Goal: Information Seeking & Learning: Learn about a topic

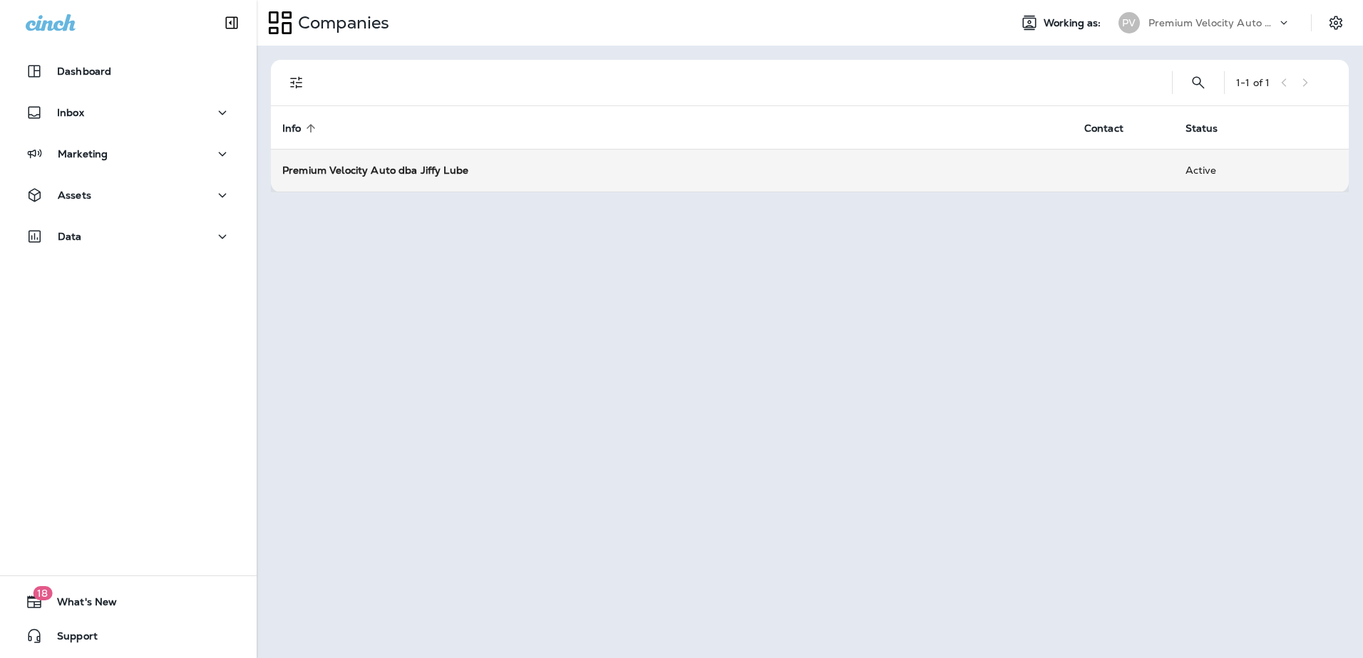
click at [402, 165] on strong "Premium Velocity Auto dba Jiffy Lube" at bounding box center [375, 170] width 186 height 13
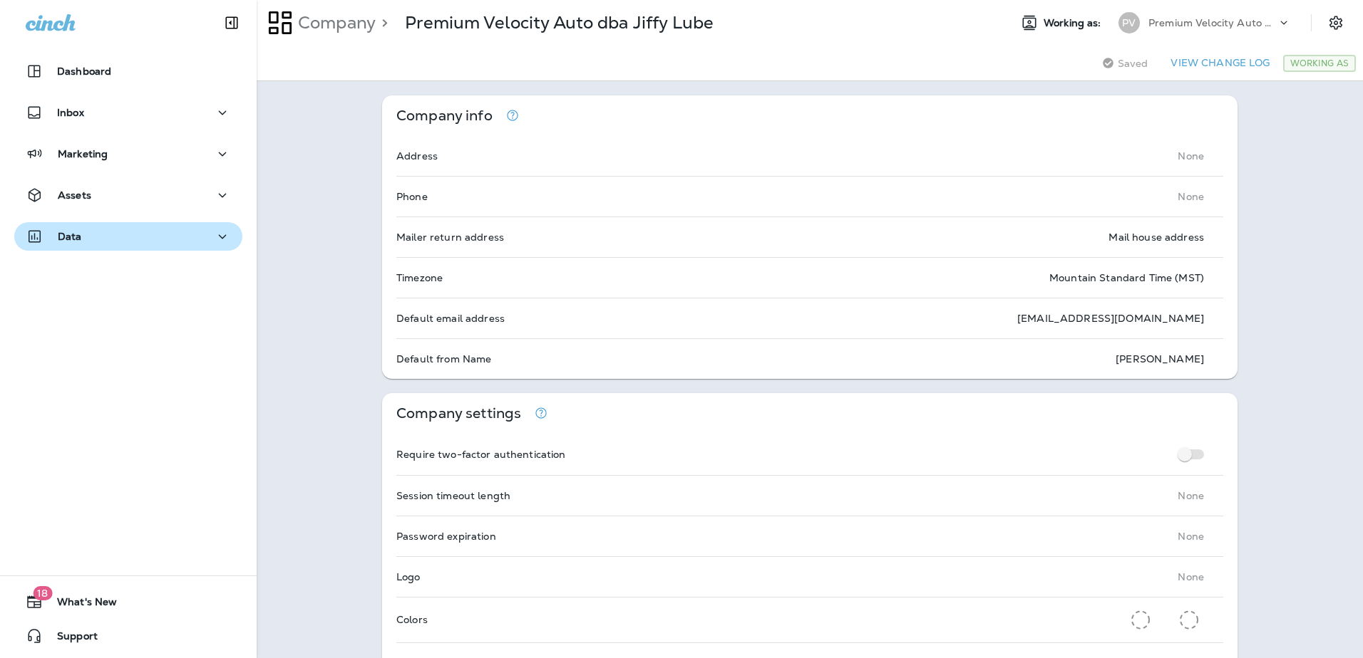
click at [219, 236] on icon "button" at bounding box center [223, 236] width 8 height 4
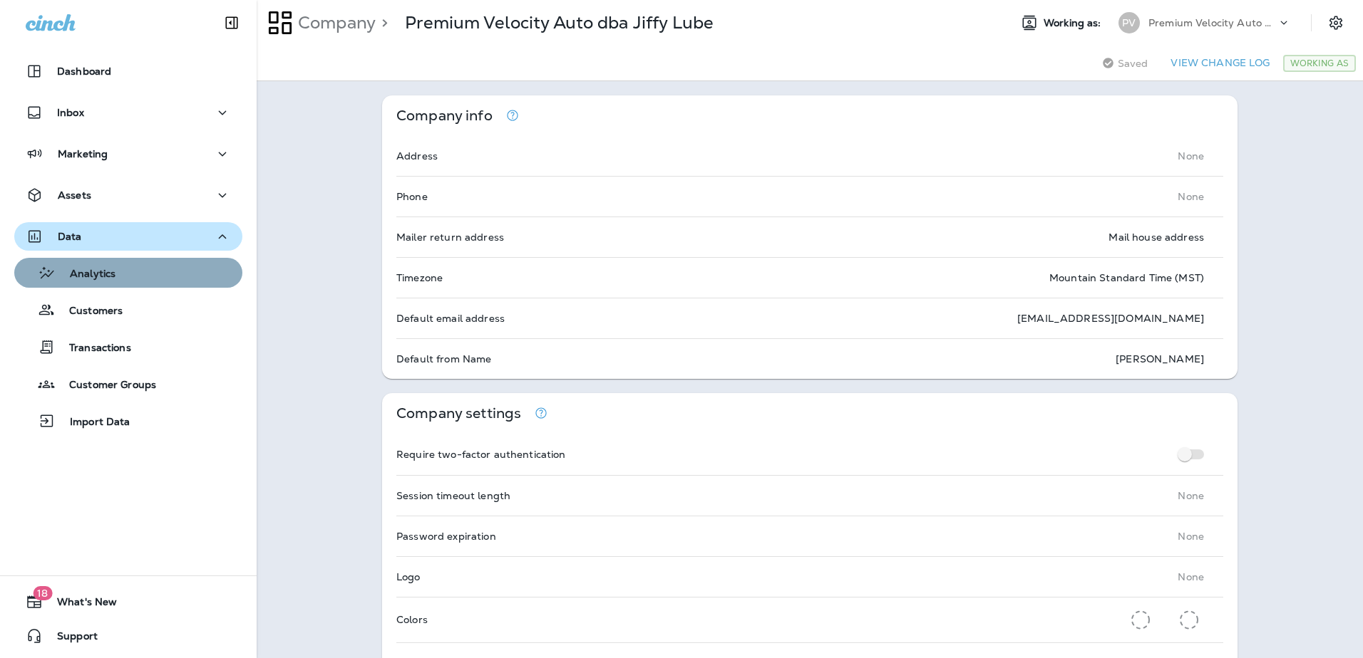
click at [187, 273] on div "Analytics" at bounding box center [128, 272] width 217 height 21
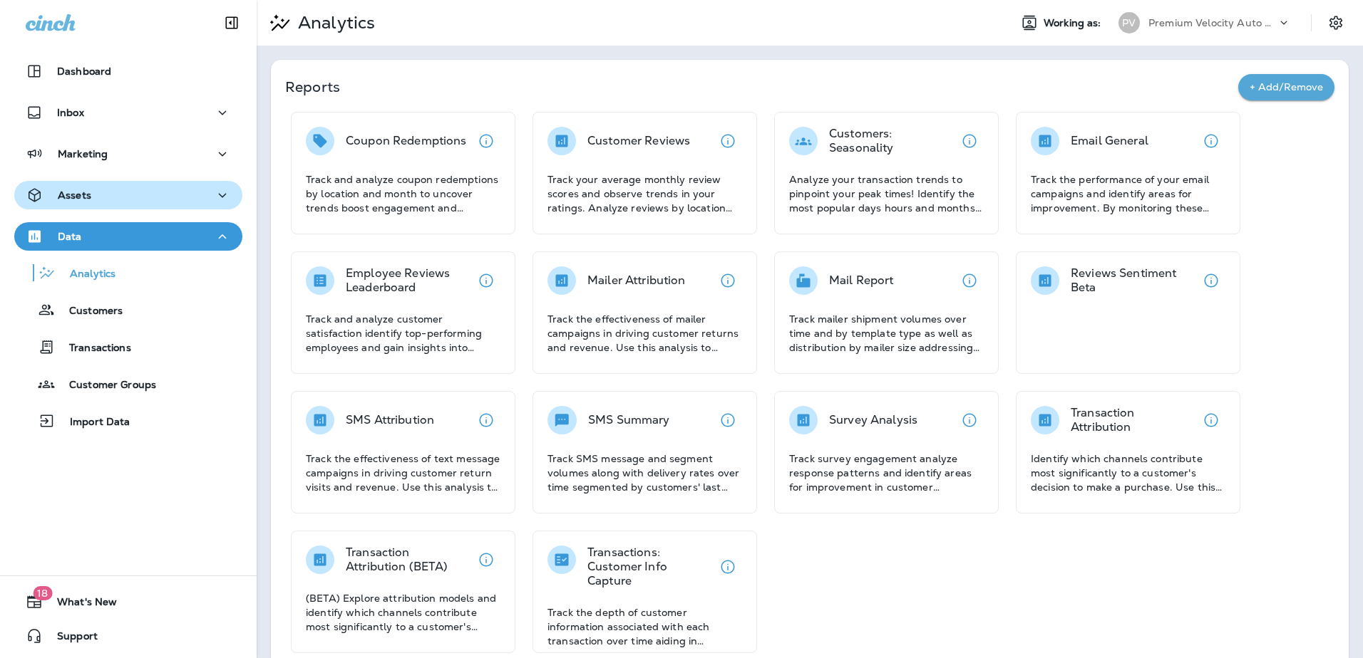
click at [214, 193] on icon "button" at bounding box center [222, 196] width 17 height 18
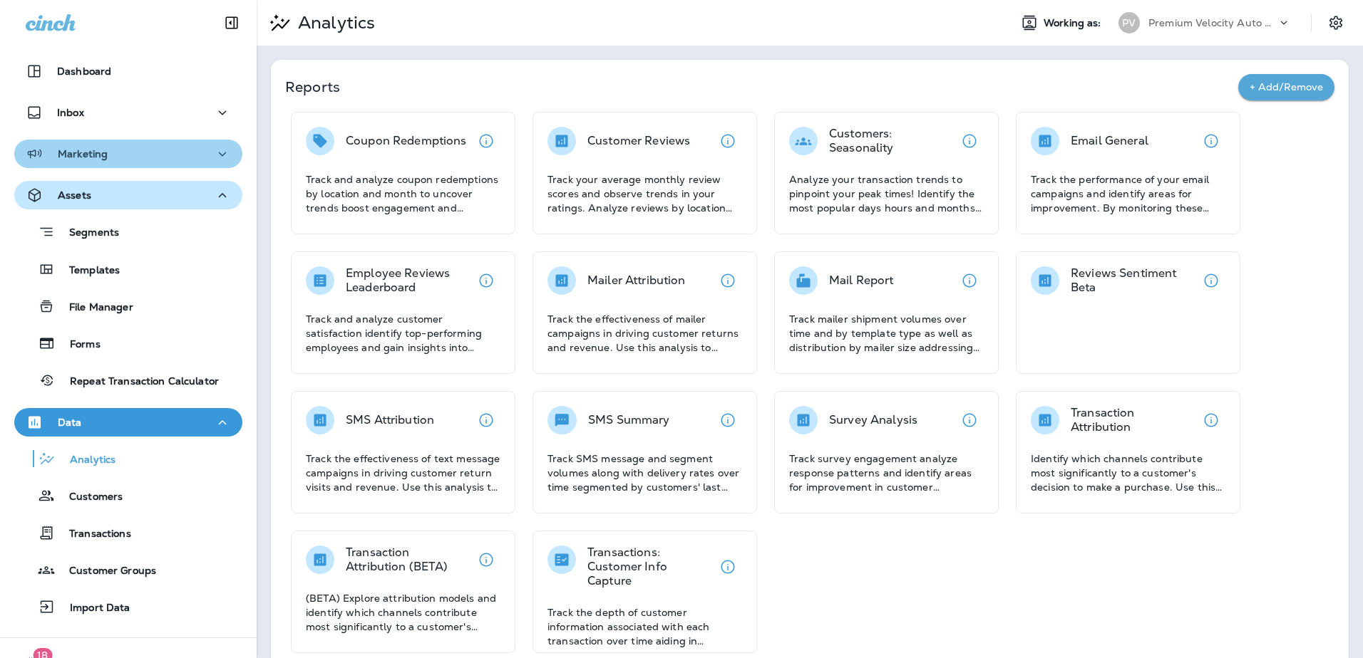
click at [215, 155] on icon "button" at bounding box center [222, 154] width 17 height 18
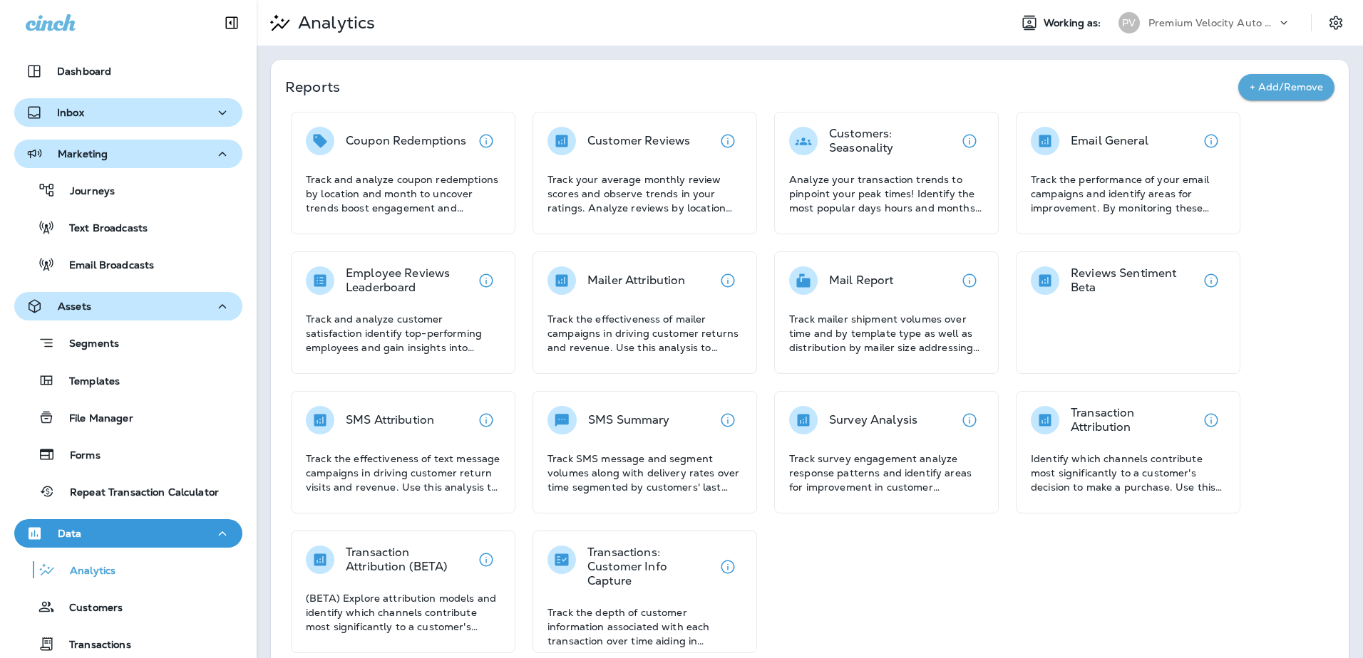
click at [214, 113] on icon "button" at bounding box center [222, 113] width 17 height 18
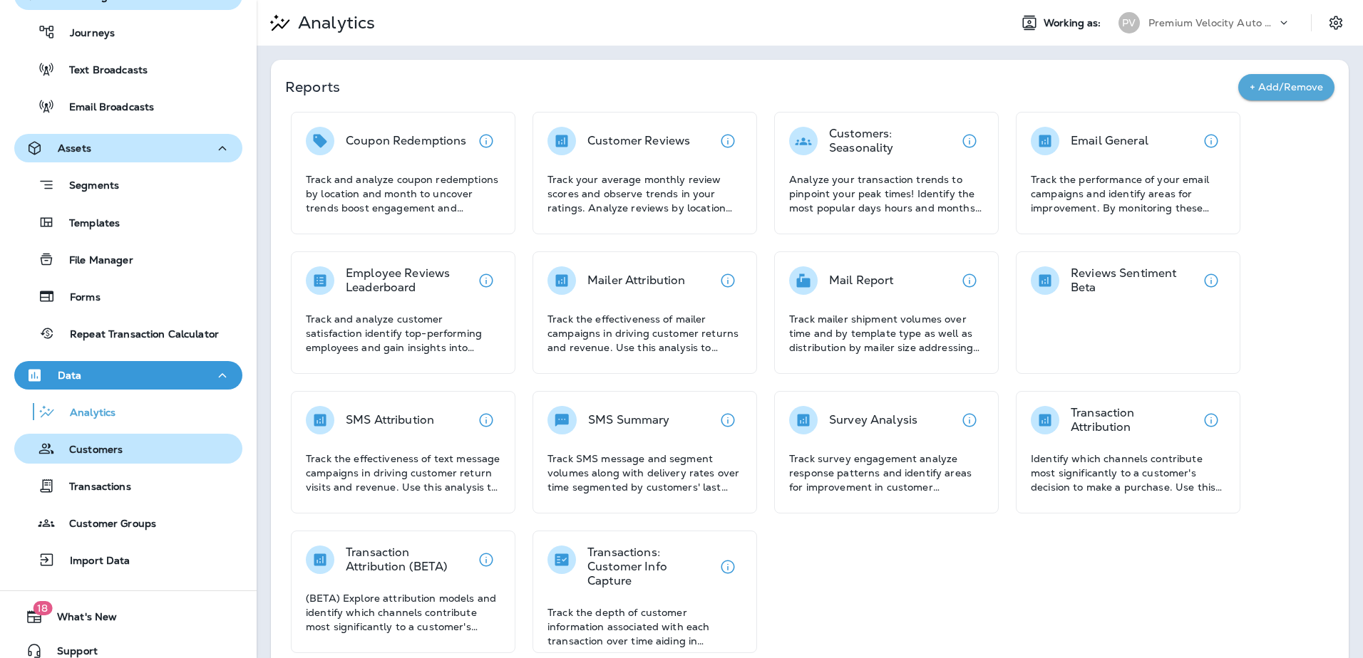
scroll to position [247, 0]
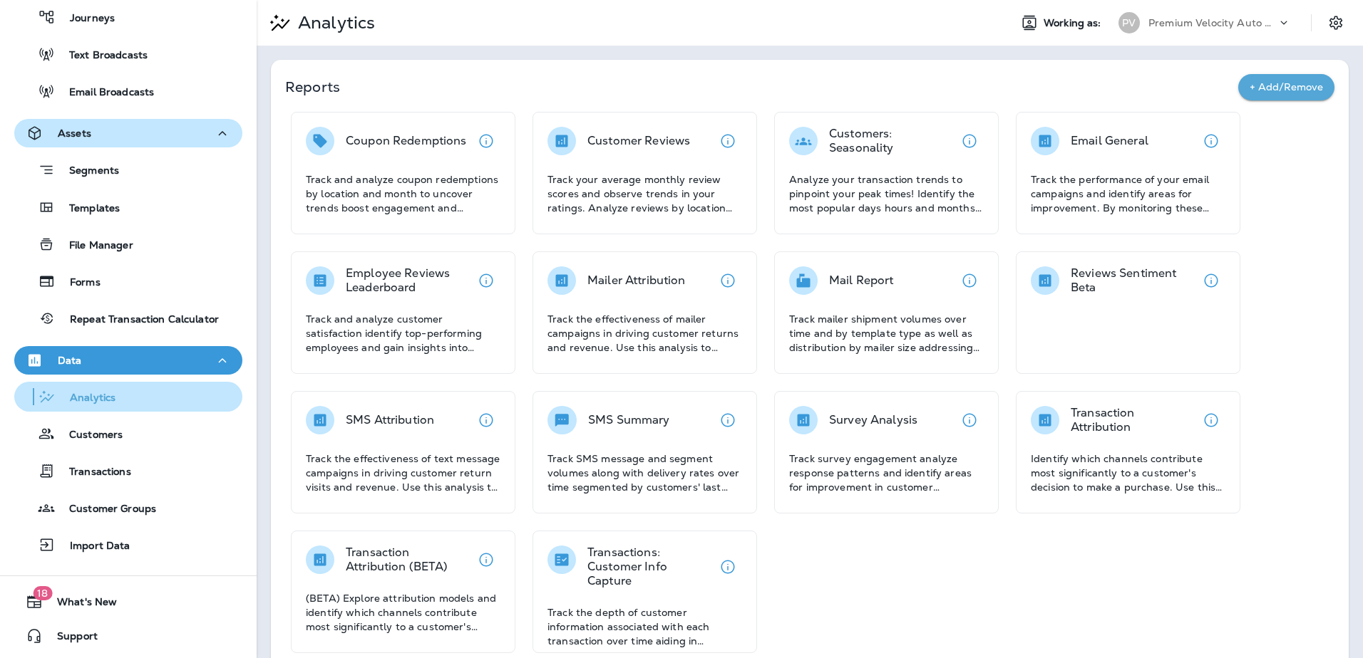
click at [125, 400] on div "Analytics" at bounding box center [128, 396] width 217 height 21
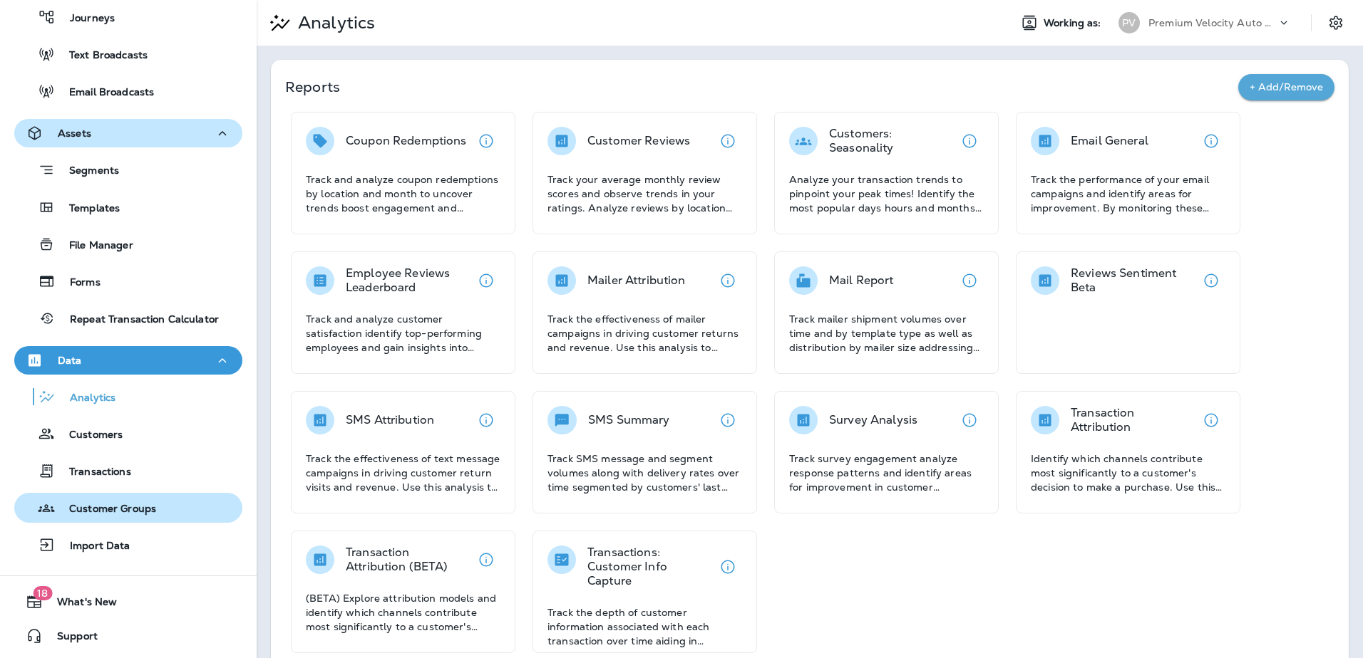
click at [114, 508] on p "Customer Groups" at bounding box center [105, 510] width 101 height 14
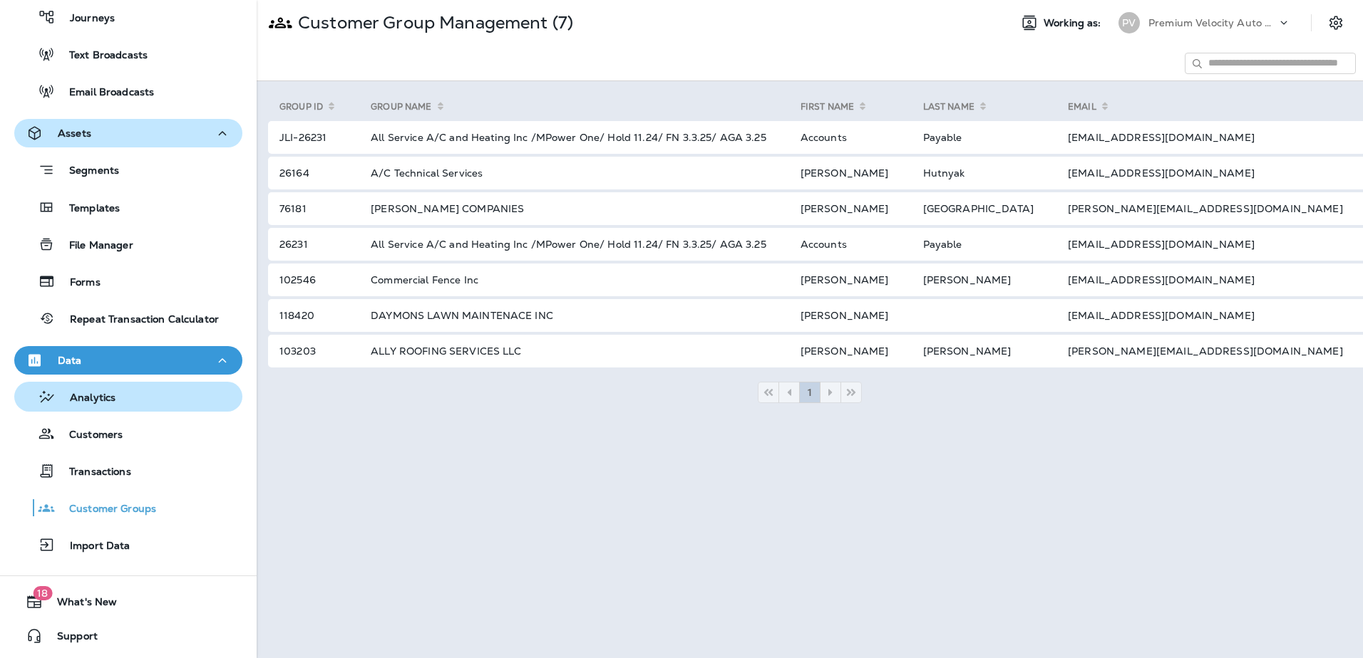
click at [121, 393] on div "Analytics" at bounding box center [128, 396] width 217 height 21
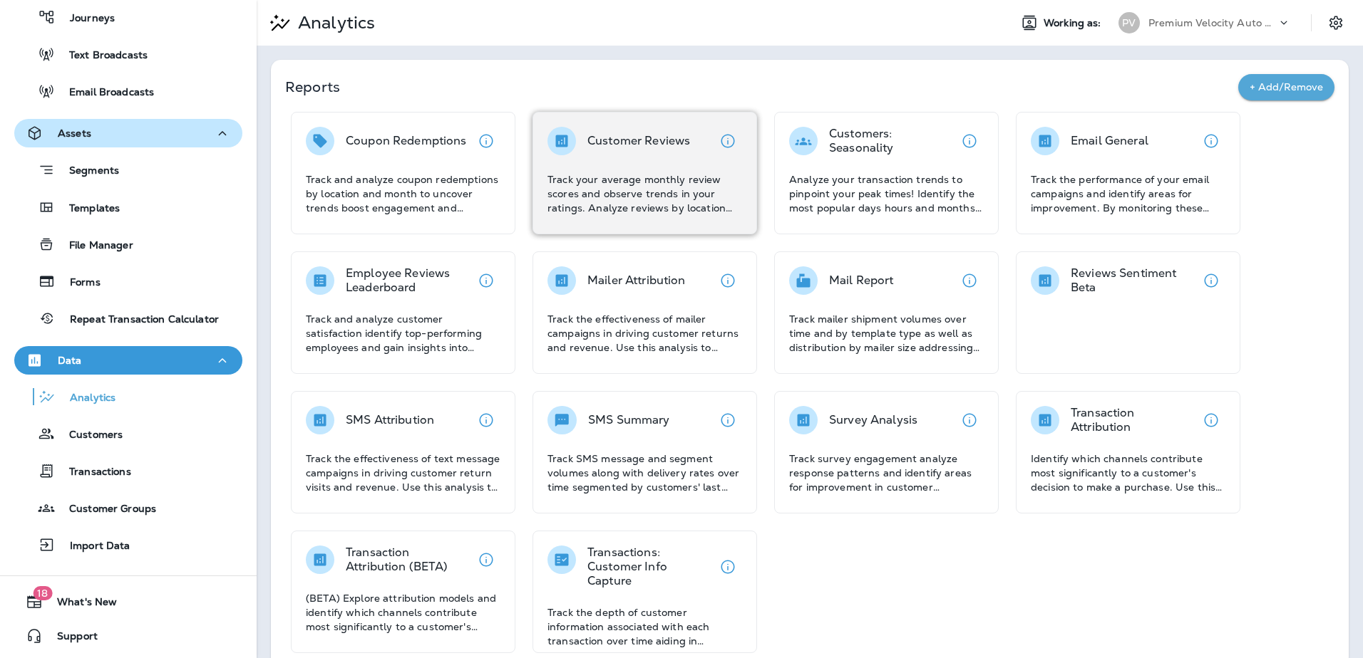
click at [657, 192] on p "Track your average monthly review scores and observe trends in your ratings. An…" at bounding box center [644, 193] width 195 height 43
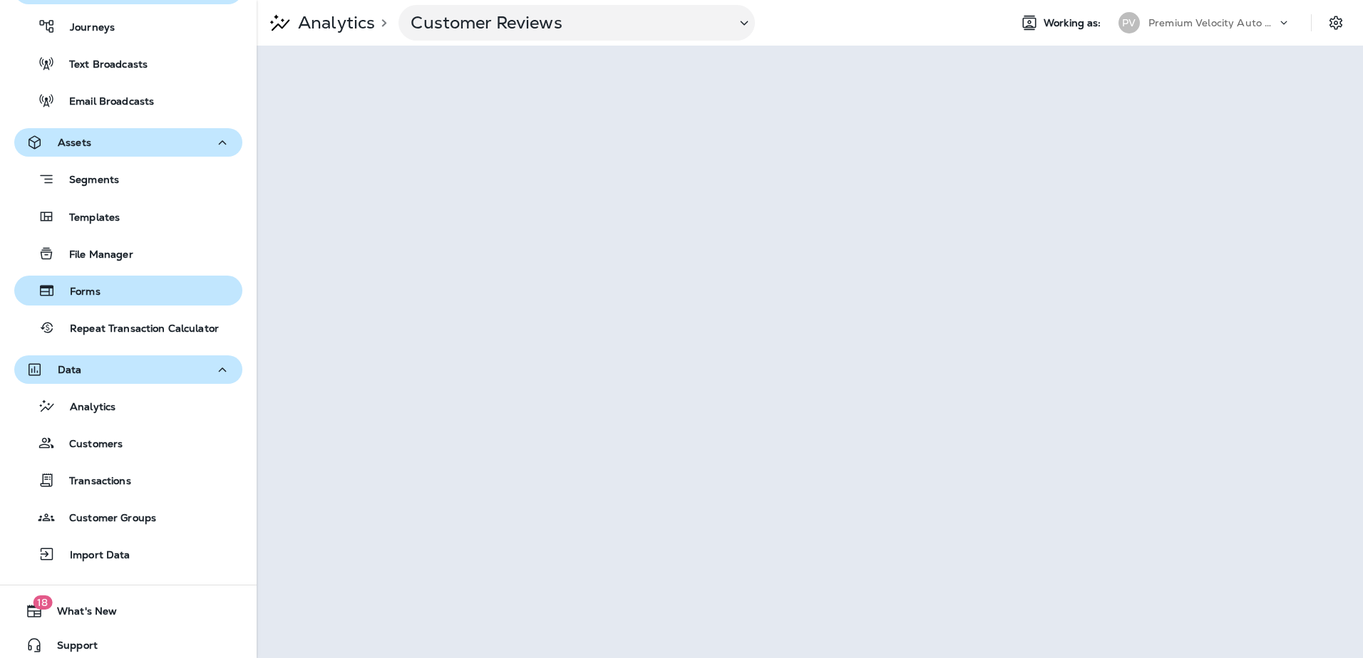
scroll to position [247, 0]
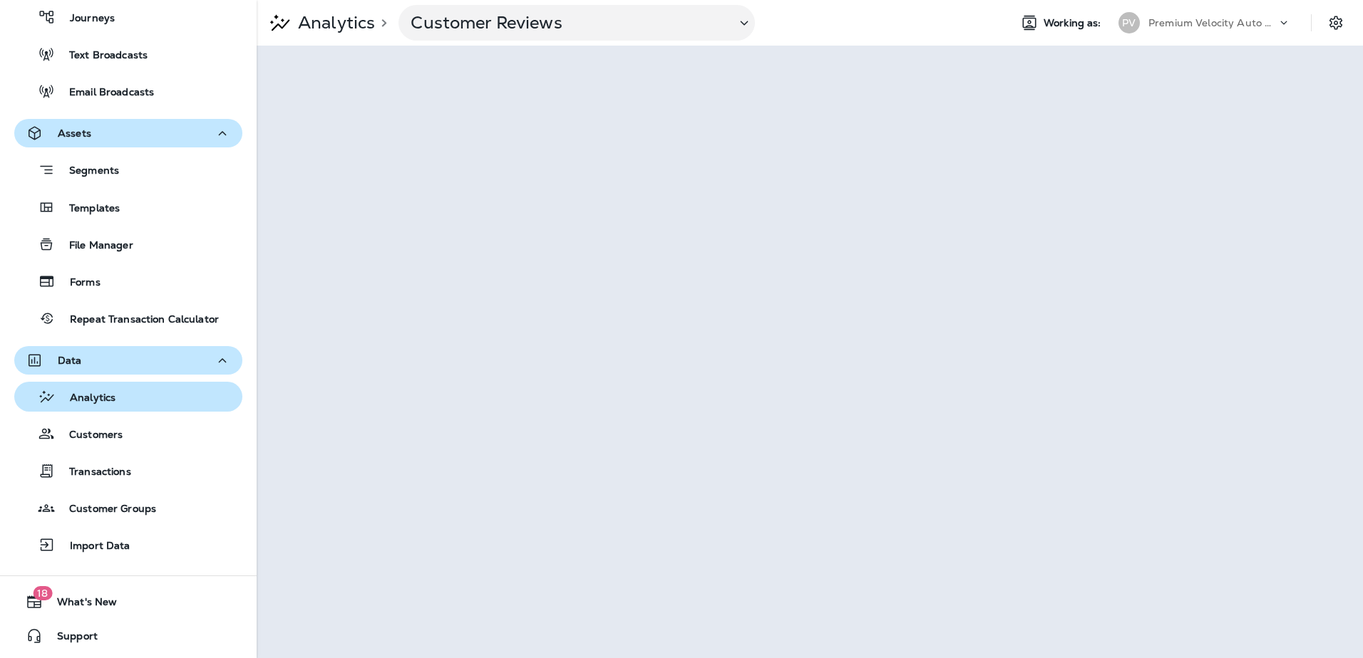
click at [96, 398] on p "Analytics" at bounding box center [86, 399] width 60 height 14
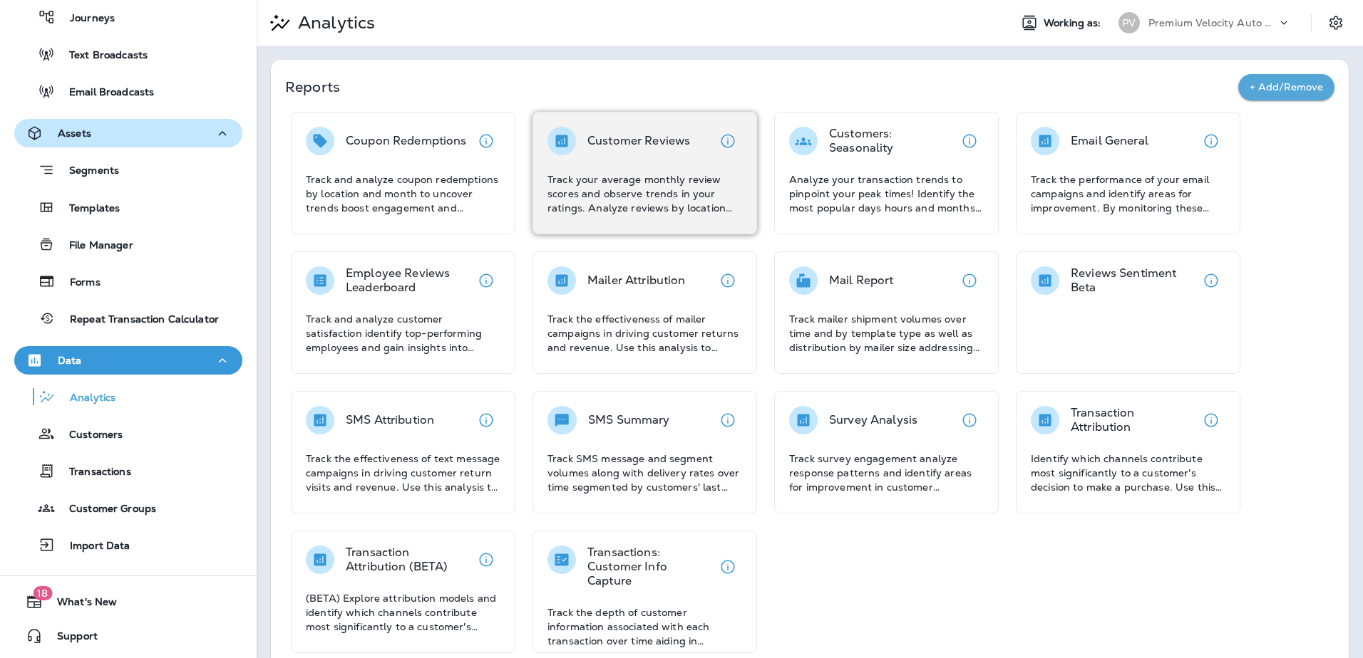
click at [607, 185] on p "Track your average monthly review scores and observe trends in your ratings. An…" at bounding box center [644, 193] width 195 height 43
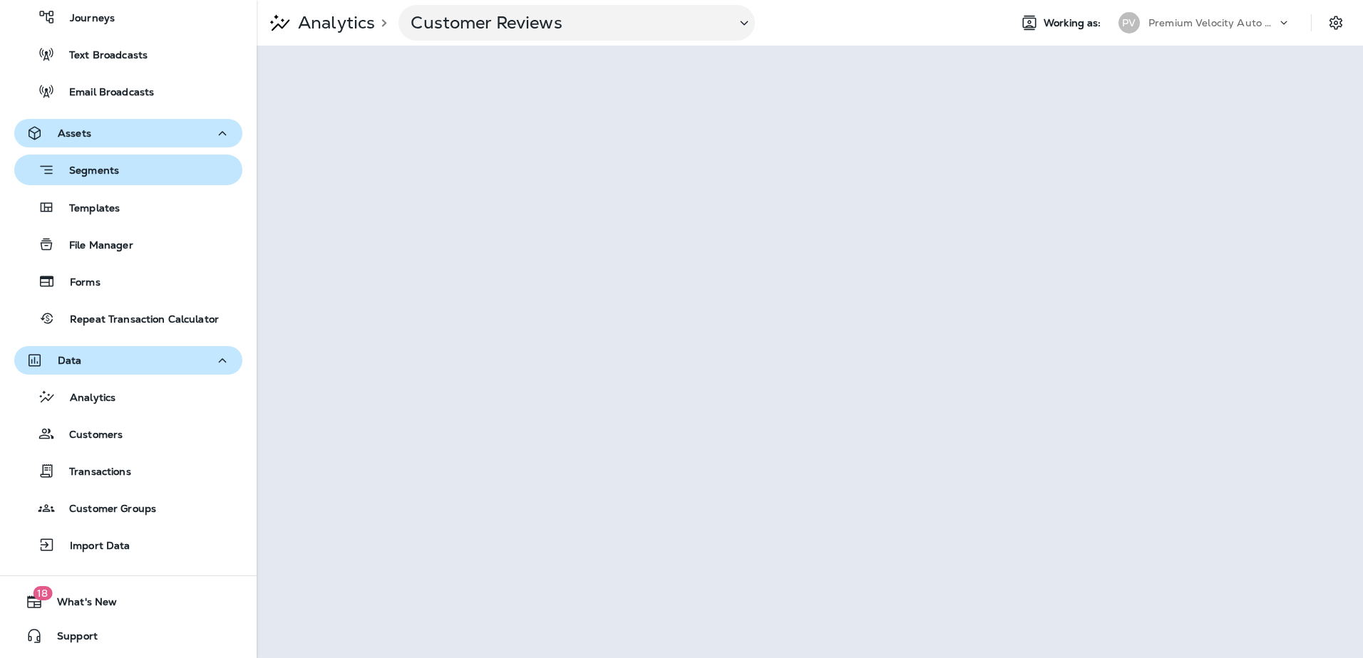
click at [228, 175] on div "Segments" at bounding box center [128, 170] width 217 height 22
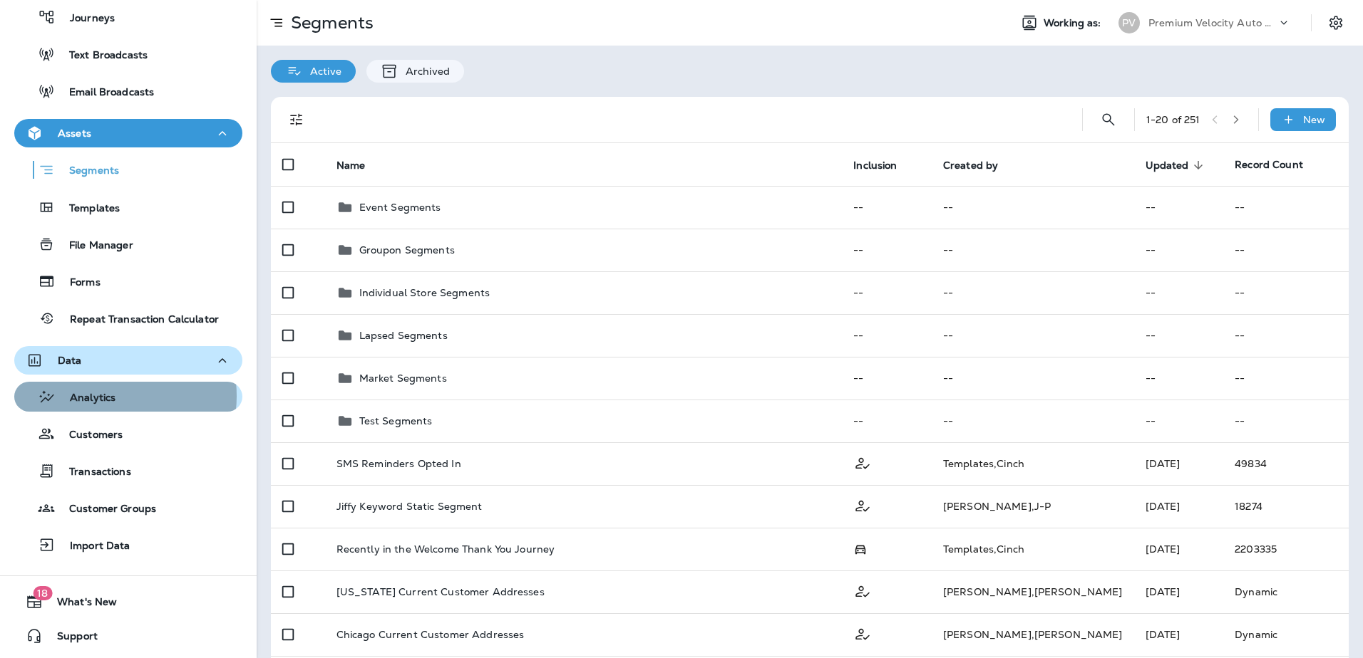
click at [100, 396] on p "Analytics" at bounding box center [86, 399] width 60 height 14
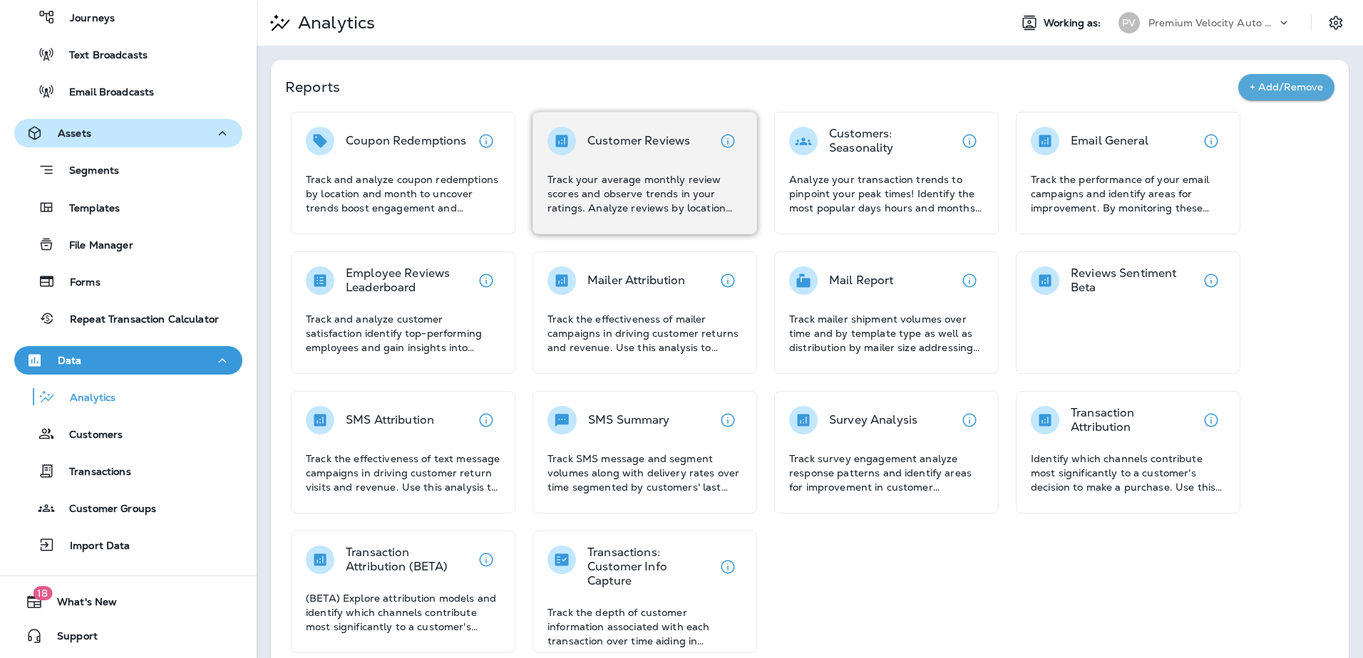
click at [639, 205] on p "Track your average monthly review scores and observe trends in your ratings. An…" at bounding box center [644, 193] width 195 height 43
